Goal: Information Seeking & Learning: Learn about a topic

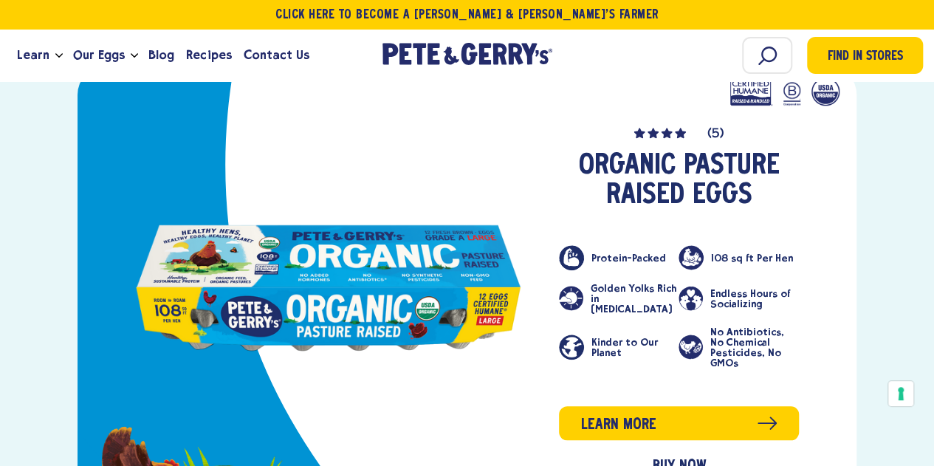
scroll to position [580, 0]
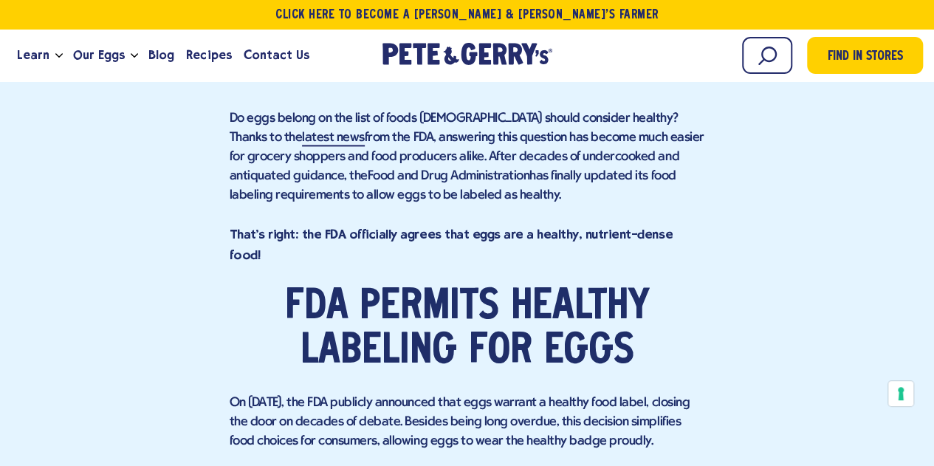
scroll to position [1034, 0]
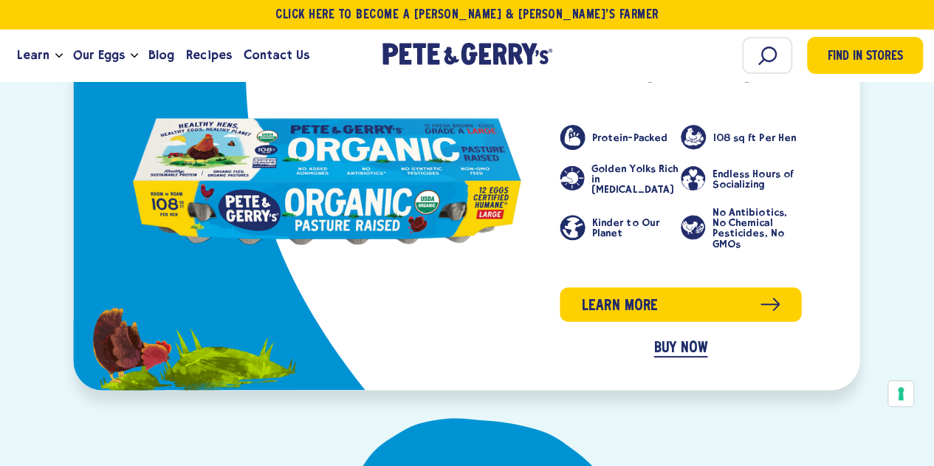
scroll to position [665, 0]
